Goal: Task Accomplishment & Management: Complete application form

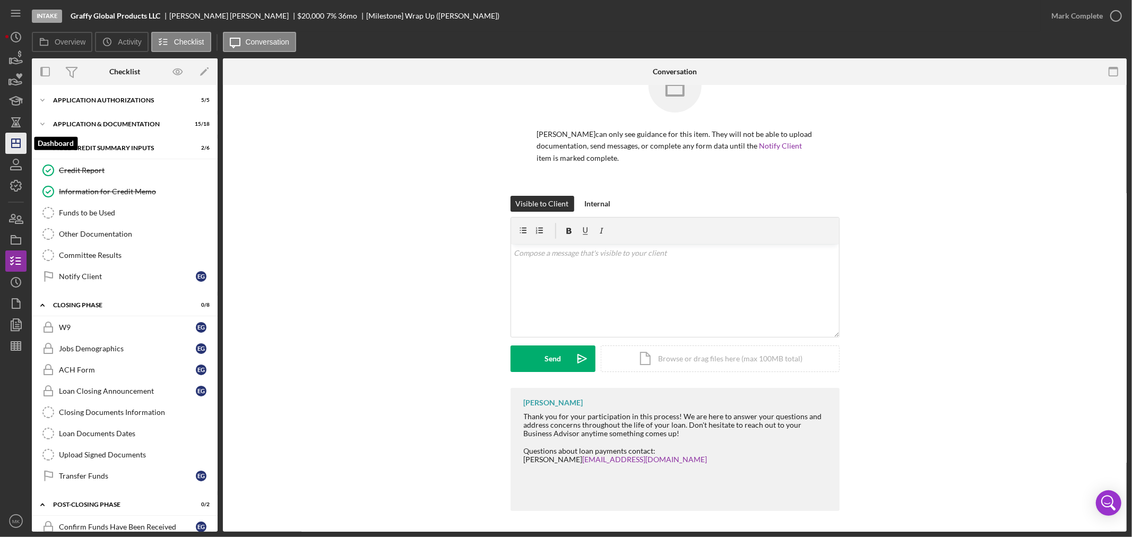
click at [19, 145] on icon "Icon/Dashboard" at bounding box center [16, 143] width 27 height 27
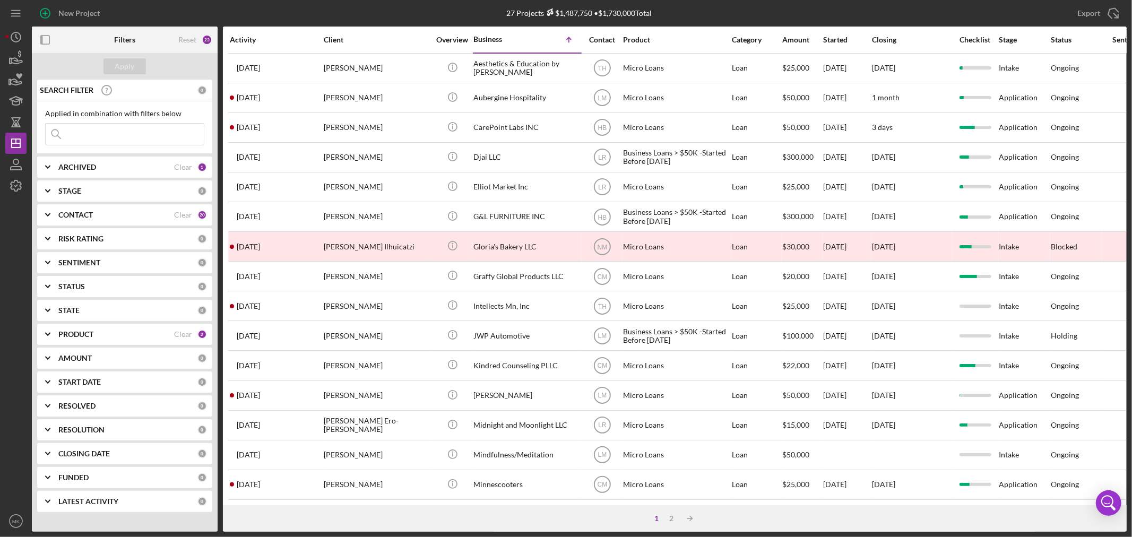
click at [96, 334] on div "PRODUCT" at bounding box center [116, 334] width 116 height 8
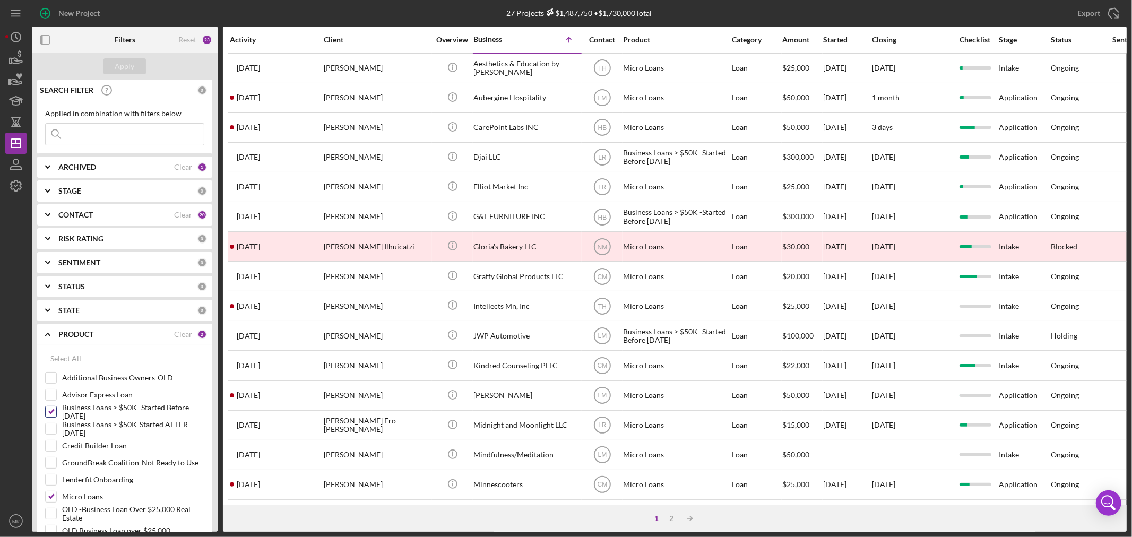
click at [55, 410] on input "Business Loans > $50K -Started Before [DATE]" at bounding box center [51, 411] width 11 height 11
checkbox input "false"
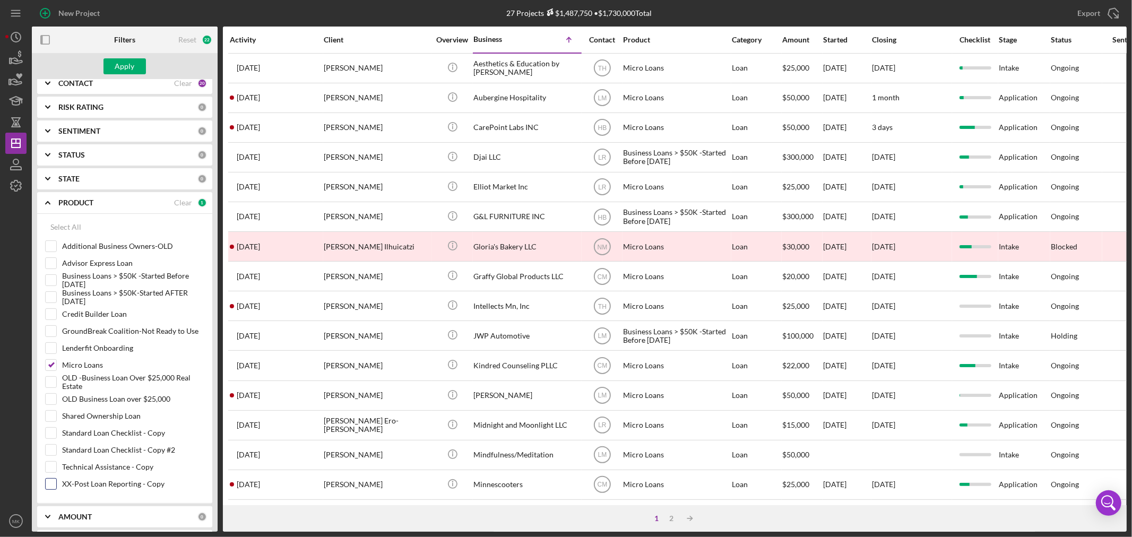
scroll to position [177, 0]
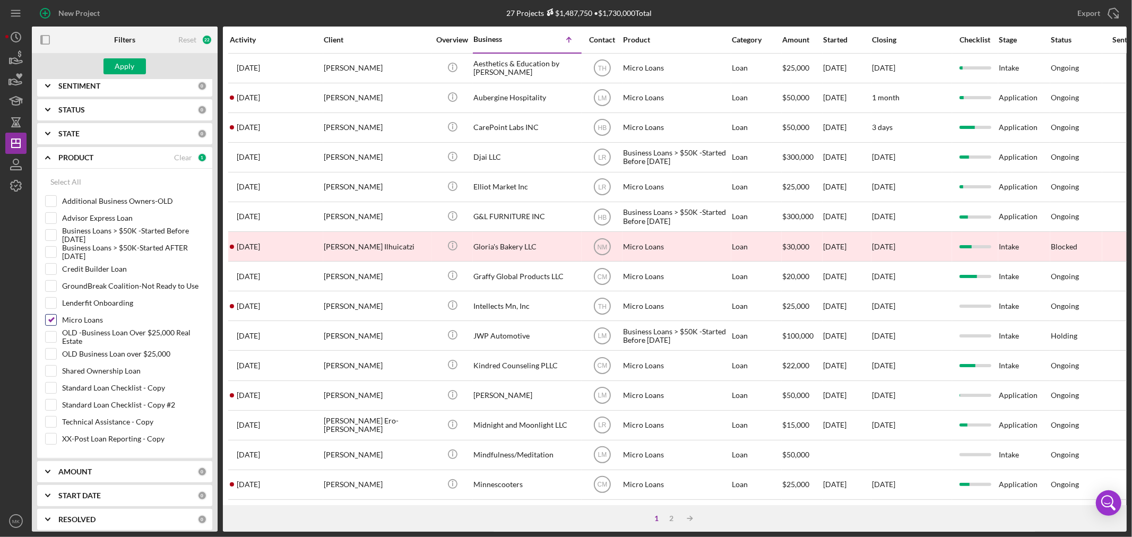
click at [49, 317] on input "Micro Loans" at bounding box center [51, 320] width 11 height 11
checkbox input "false"
click at [51, 265] on input "Credit Builder Loan" at bounding box center [51, 269] width 11 height 11
checkbox input "true"
click at [130, 62] on div "Apply" at bounding box center [125, 66] width 20 height 16
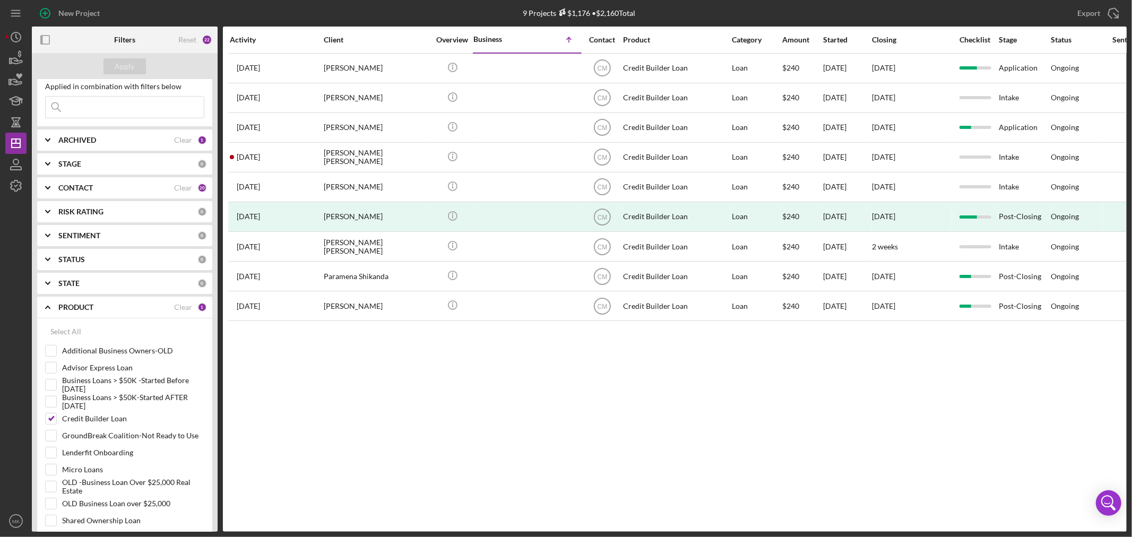
scroll to position [0, 0]
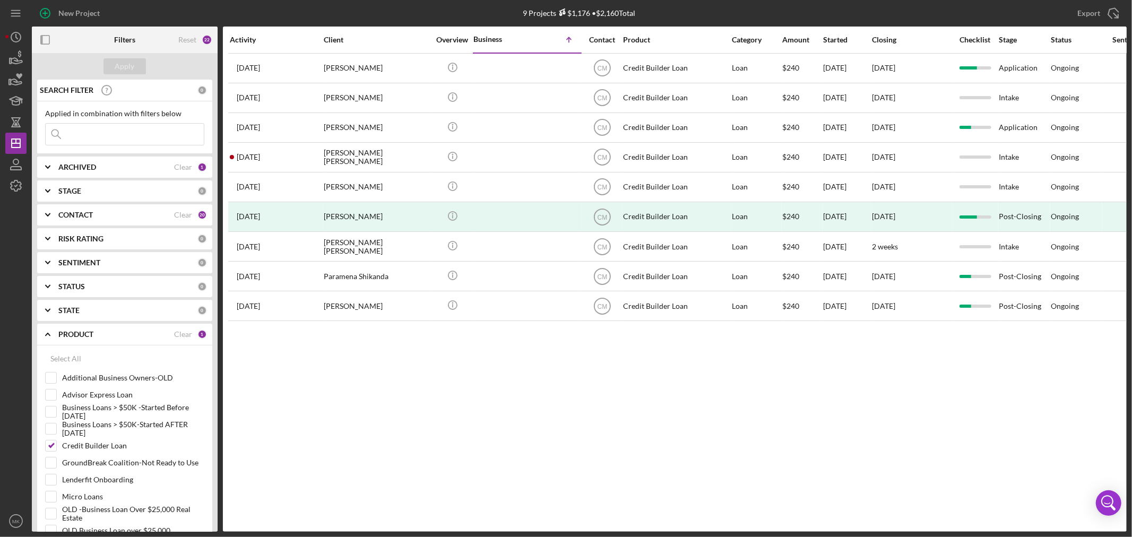
click at [77, 166] on b "ARCHIVED" at bounding box center [77, 167] width 38 height 8
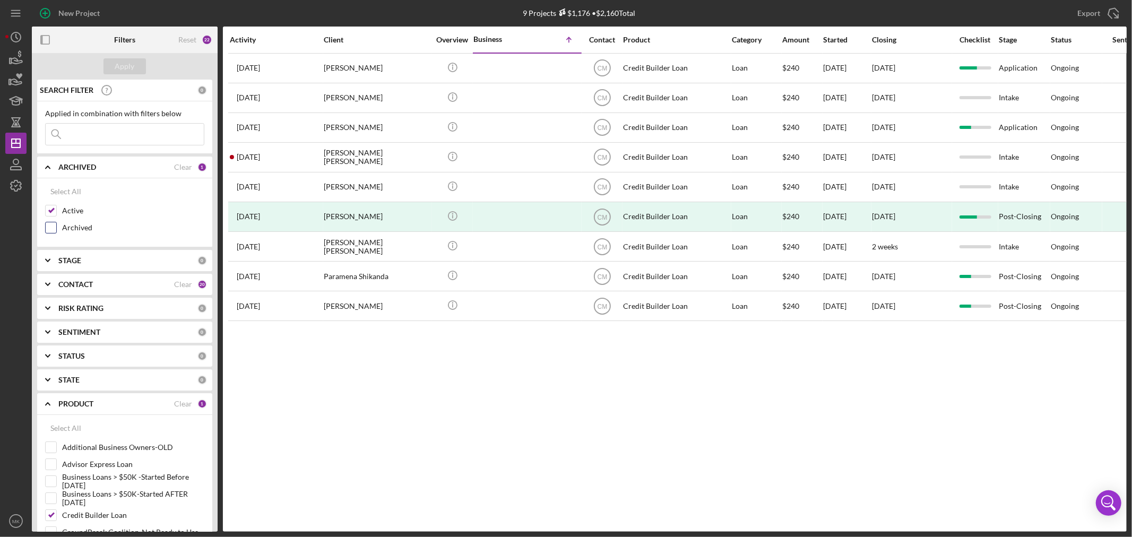
click at [50, 227] on input "Archived" at bounding box center [51, 227] width 11 height 11
checkbox input "true"
click at [120, 64] on div "Apply" at bounding box center [125, 66] width 20 height 16
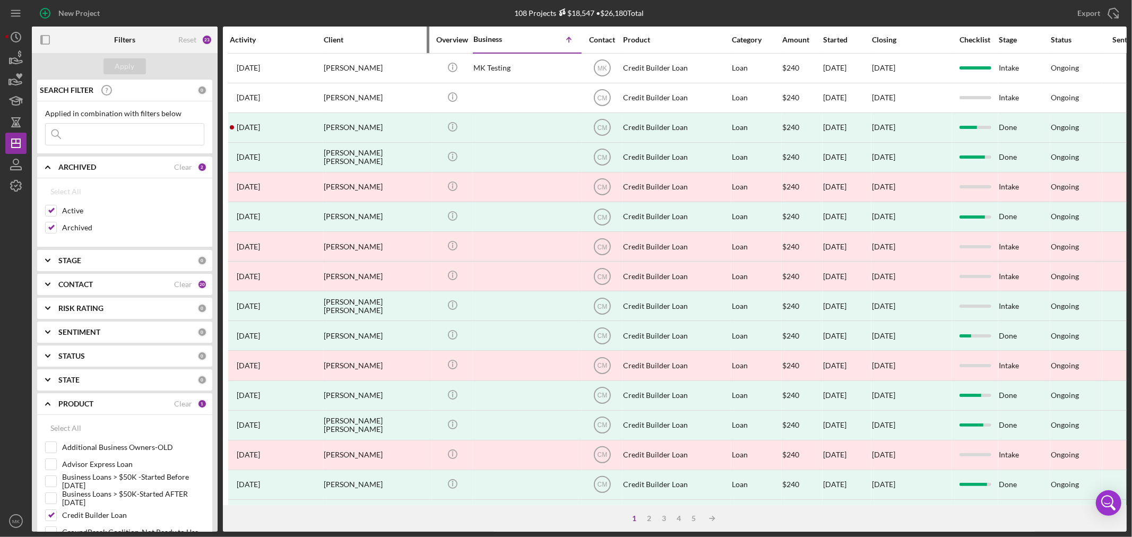
click at [332, 36] on div "Client" at bounding box center [377, 40] width 106 height 8
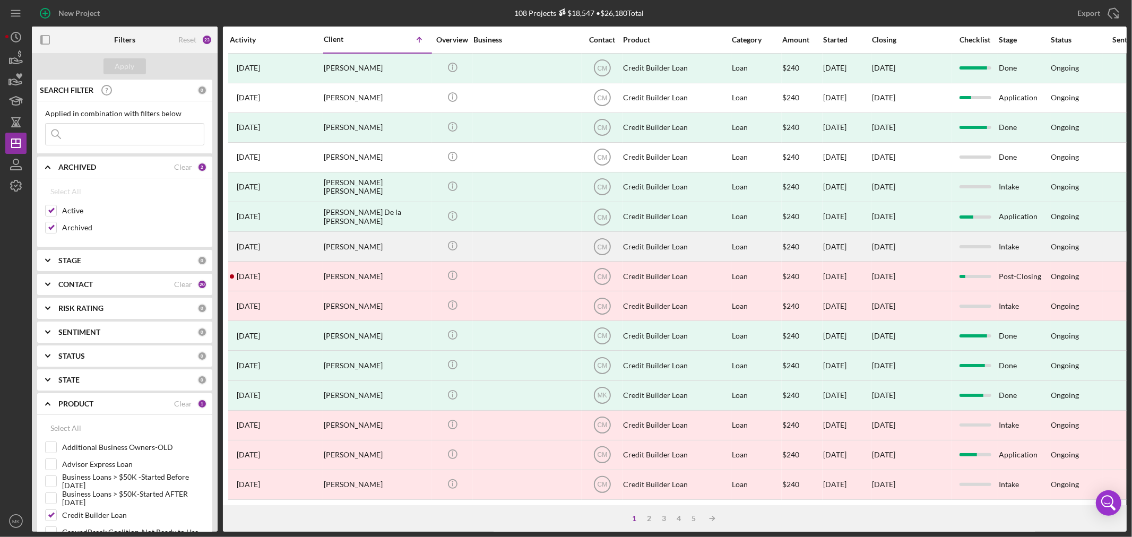
scroll to position [317, 0]
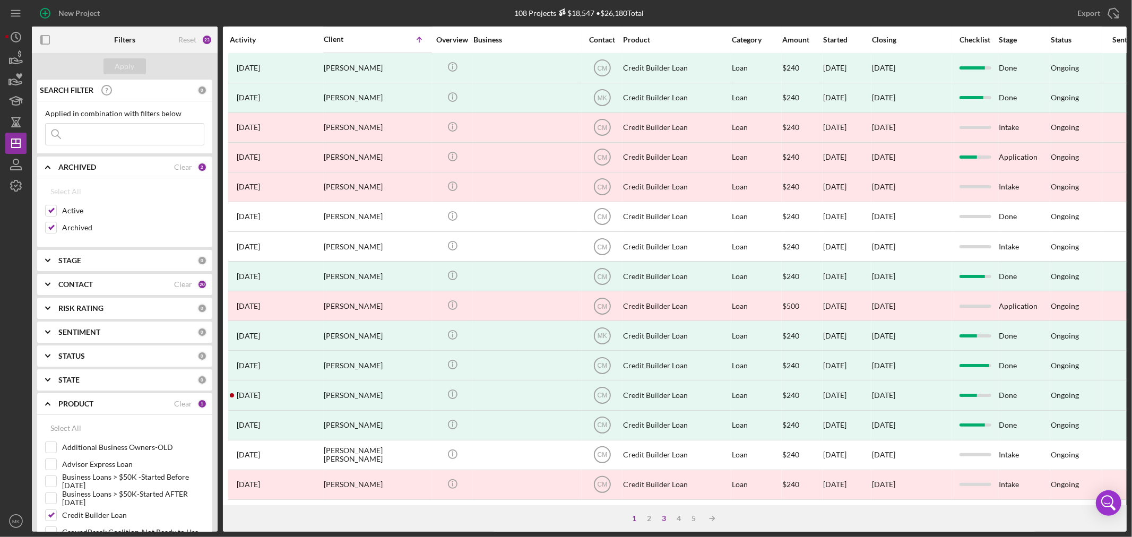
click at [665, 516] on div "3" at bounding box center [664, 518] width 15 height 8
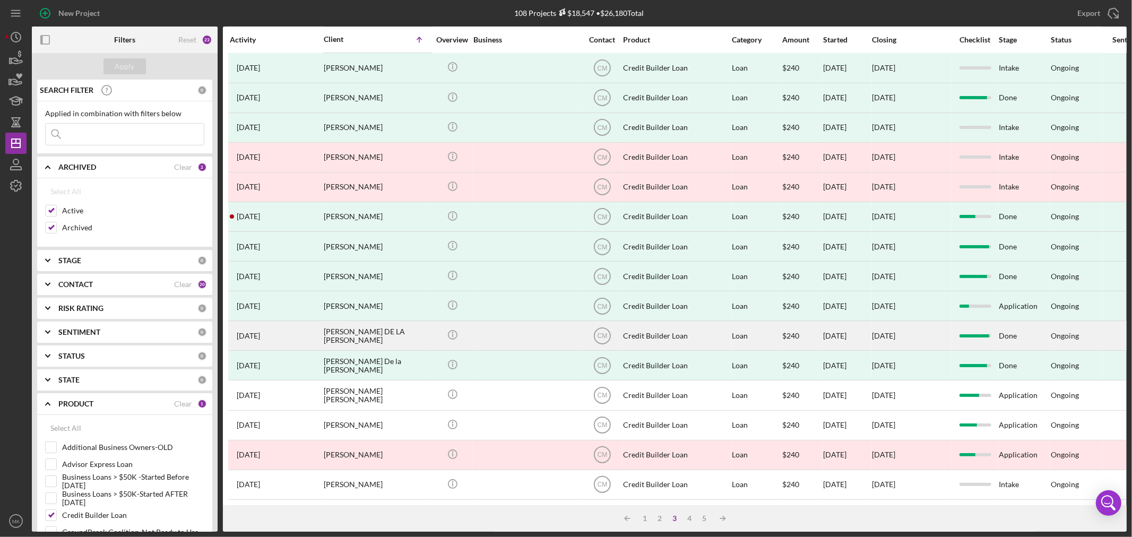
click at [393, 322] on div "[PERSON_NAME] DE LA [PERSON_NAME]" at bounding box center [377, 336] width 106 height 28
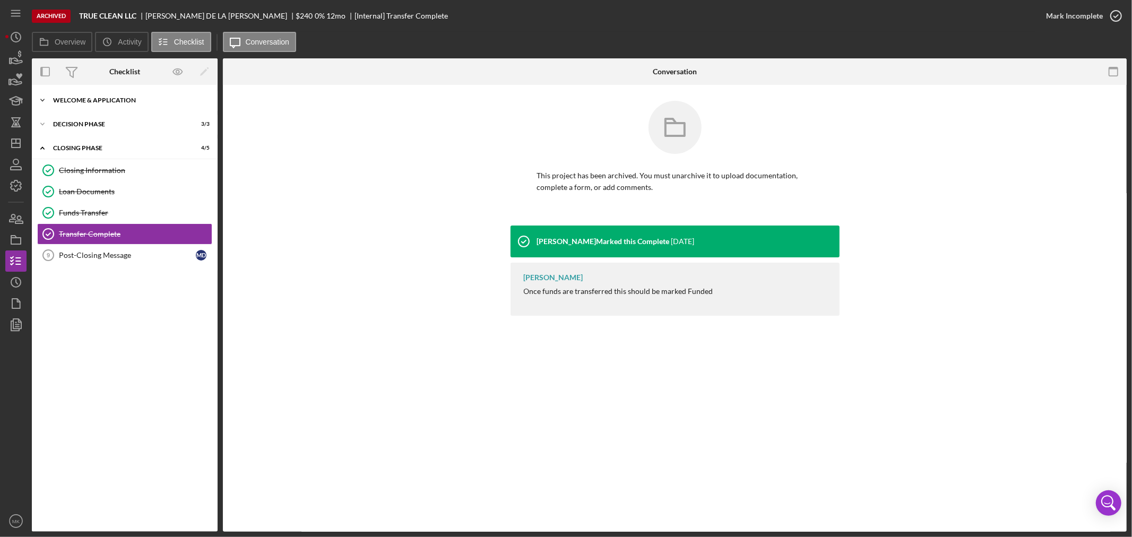
click at [106, 103] on div "Welcome & Application" at bounding box center [128, 100] width 151 height 6
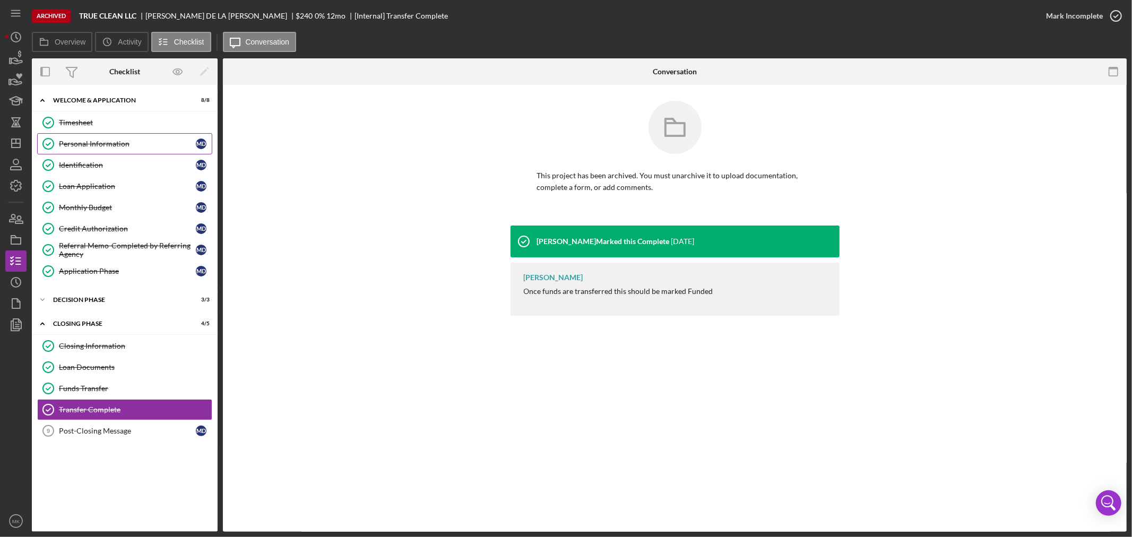
click at [142, 143] on div "Personal Information" at bounding box center [127, 144] width 137 height 8
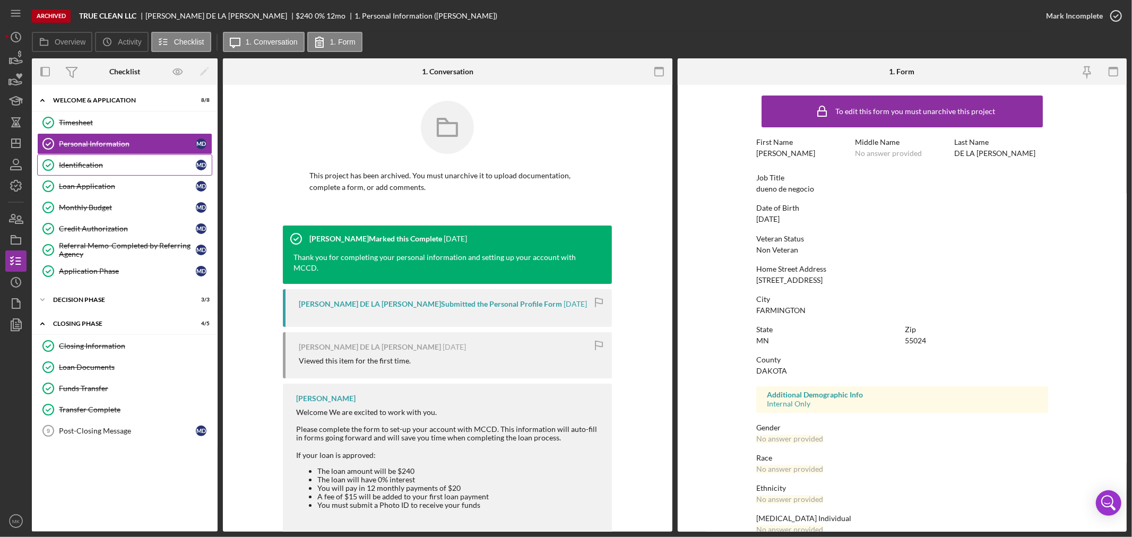
click at [137, 167] on div "Identification" at bounding box center [127, 165] width 137 height 8
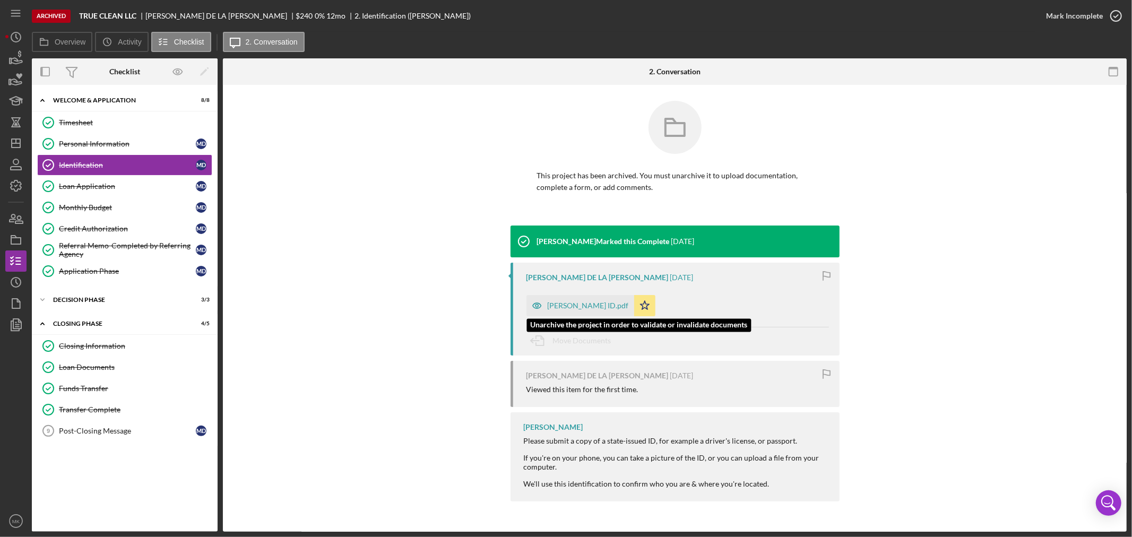
click at [577, 301] on div "[PERSON_NAME] ID.pdf" at bounding box center [588, 305] width 81 height 8
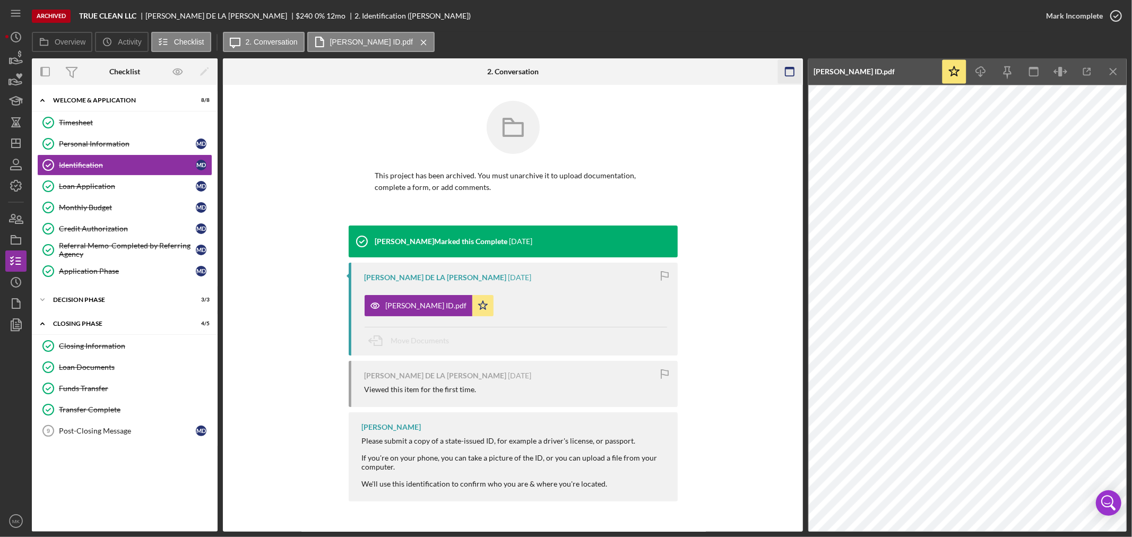
click at [786, 70] on icon "button" at bounding box center [789, 72] width 24 height 24
